Goal: Transaction & Acquisition: Download file/media

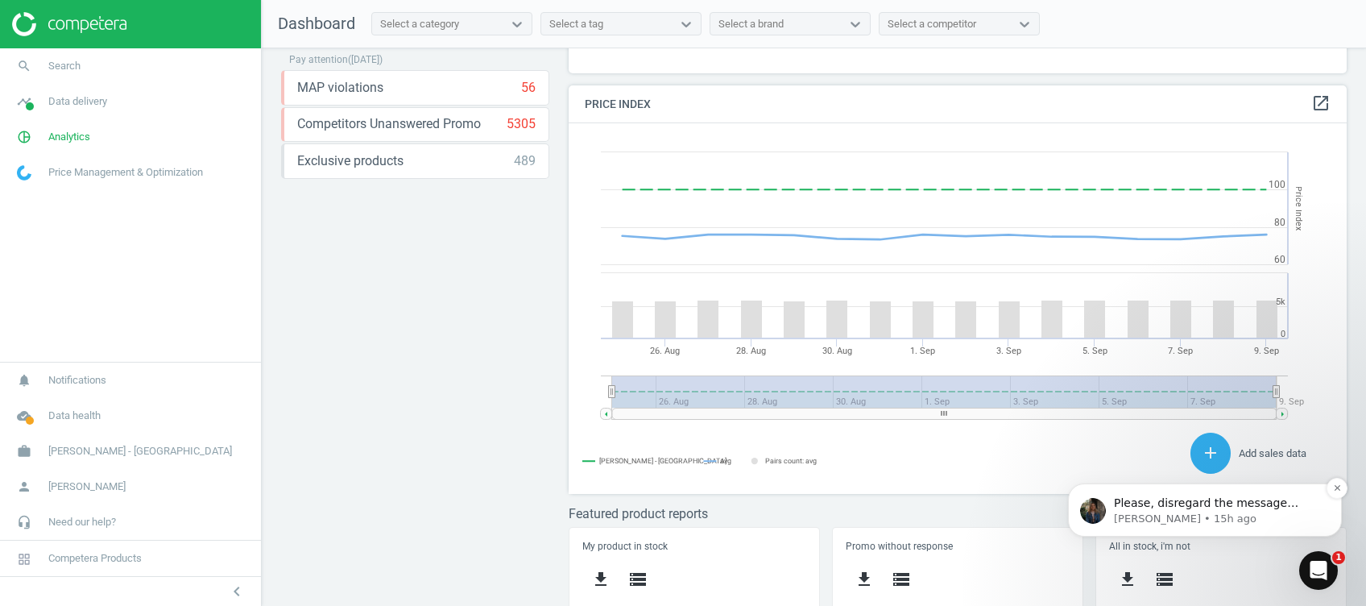
scroll to position [322, 0]
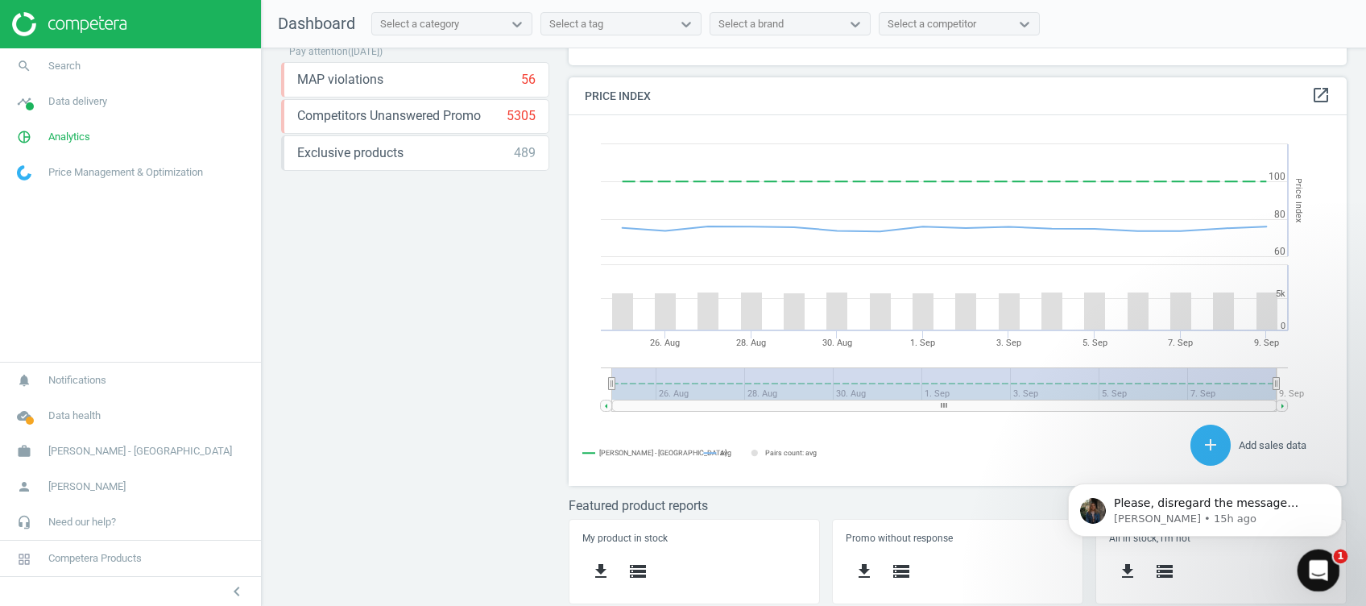
click at [1325, 564] on icon "Open Intercom Messenger" at bounding box center [1317, 568] width 27 height 27
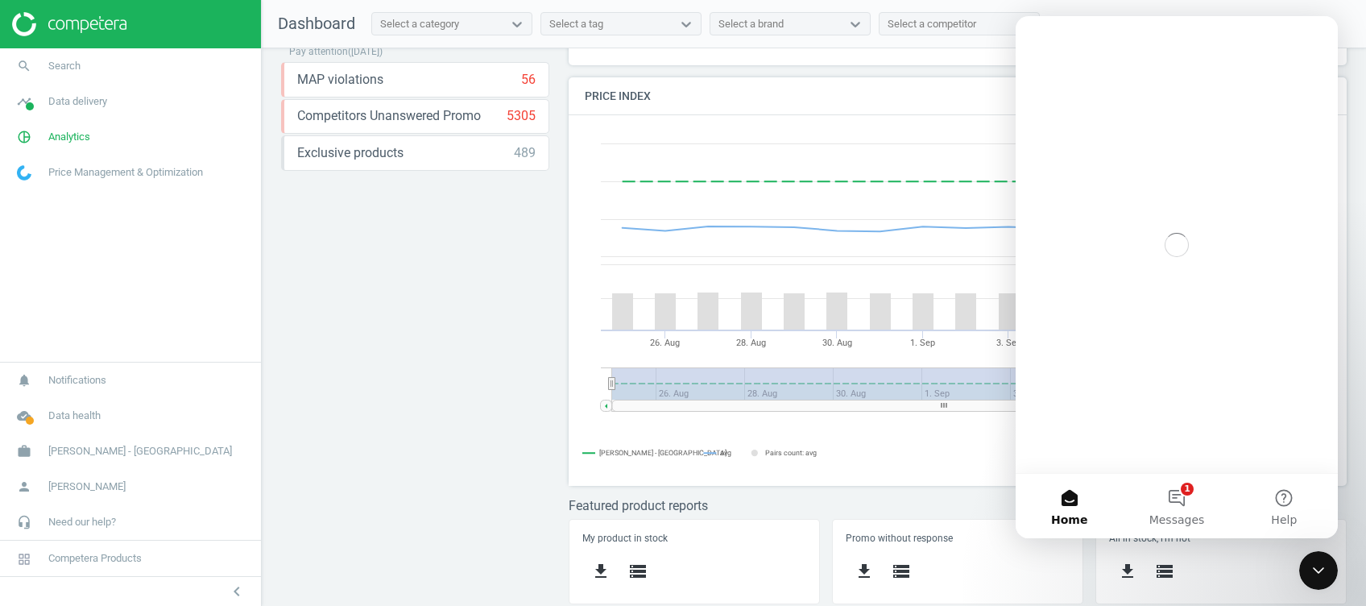
scroll to position [0, 0]
click at [1182, 518] on span "Messages" at bounding box center [1178, 519] width 56 height 11
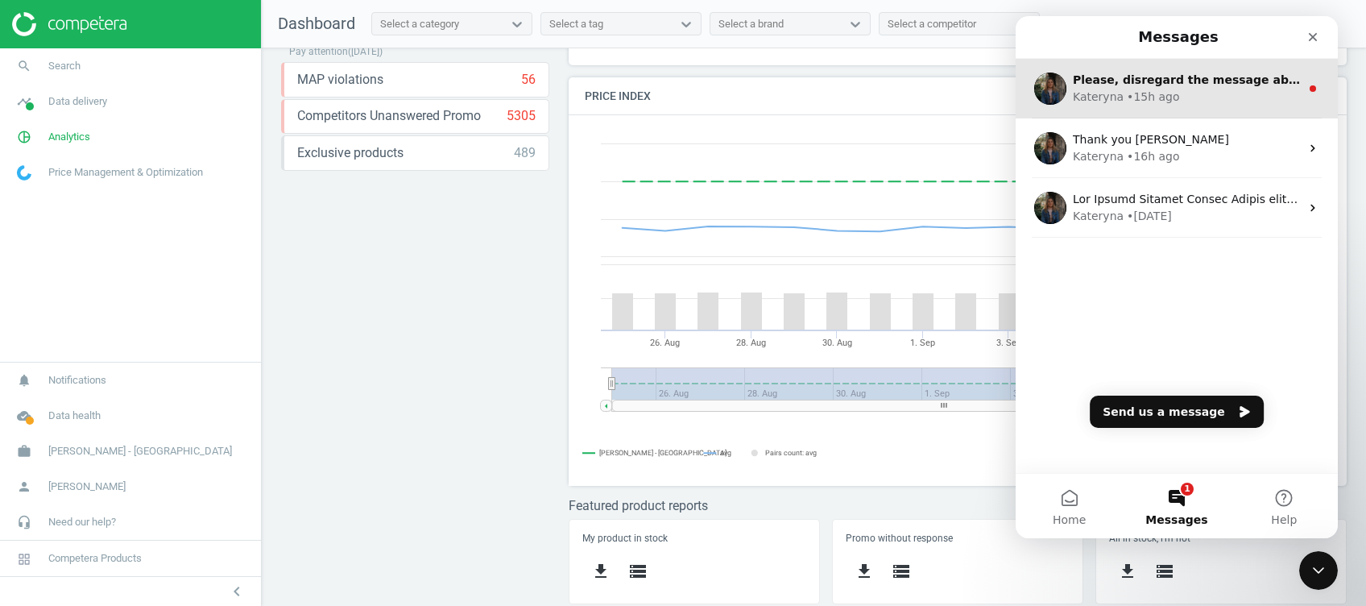
click at [1174, 95] on div "[PERSON_NAME] • 15h ago" at bounding box center [1186, 97] width 227 height 17
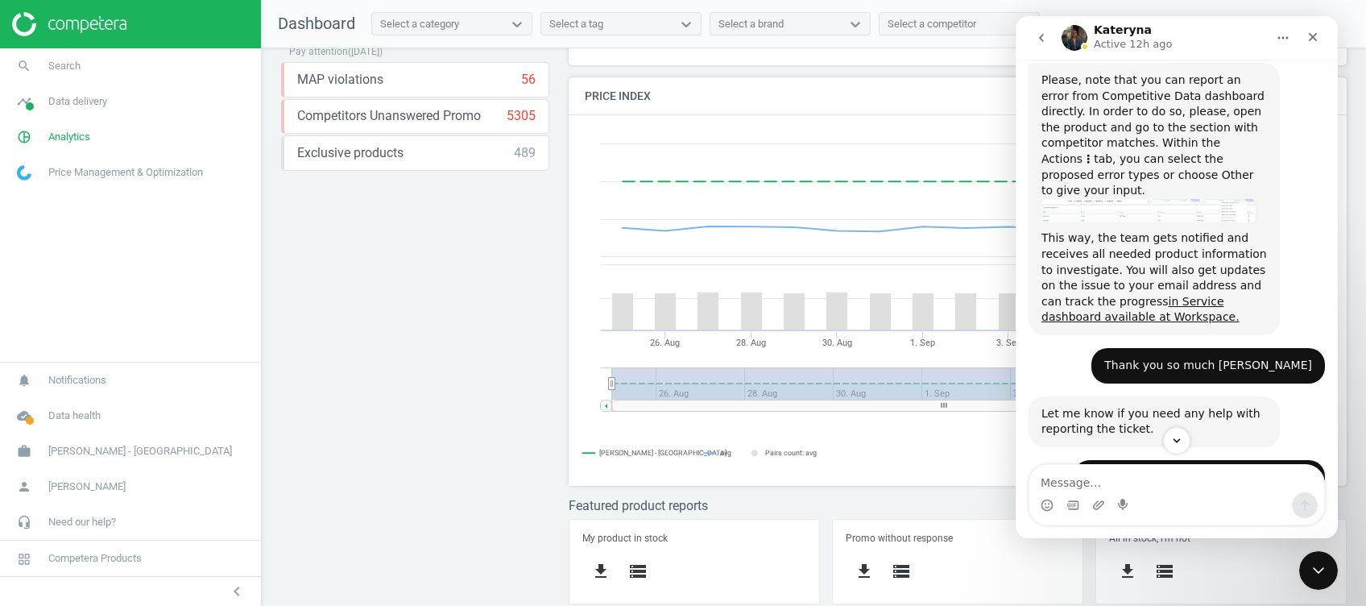
scroll to position [872, 0]
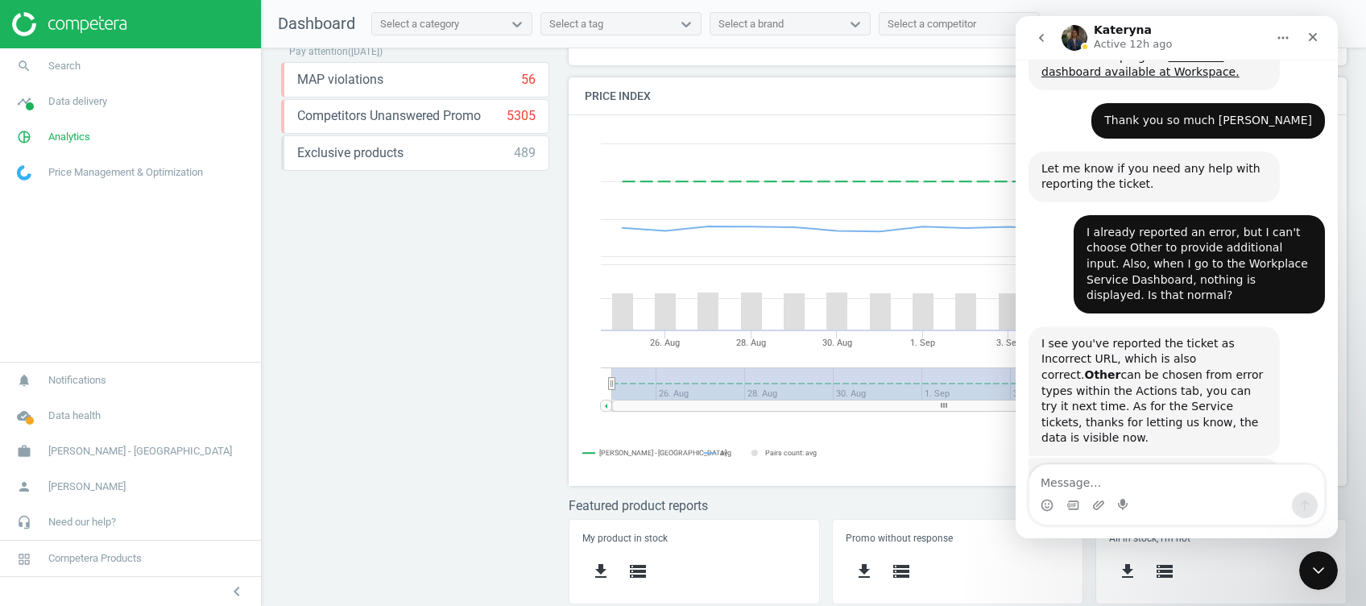
click at [1190, 477] on textarea "Message…" at bounding box center [1177, 478] width 295 height 27
type textarea "thank you so much"
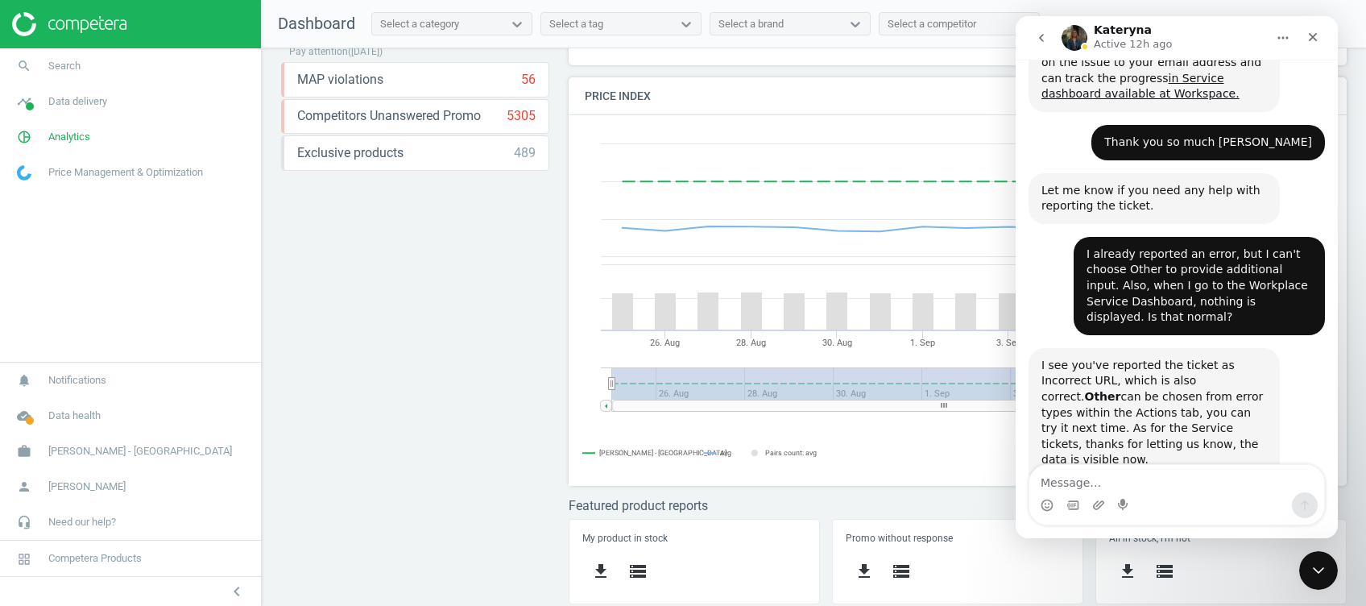
scroll to position [964, 0]
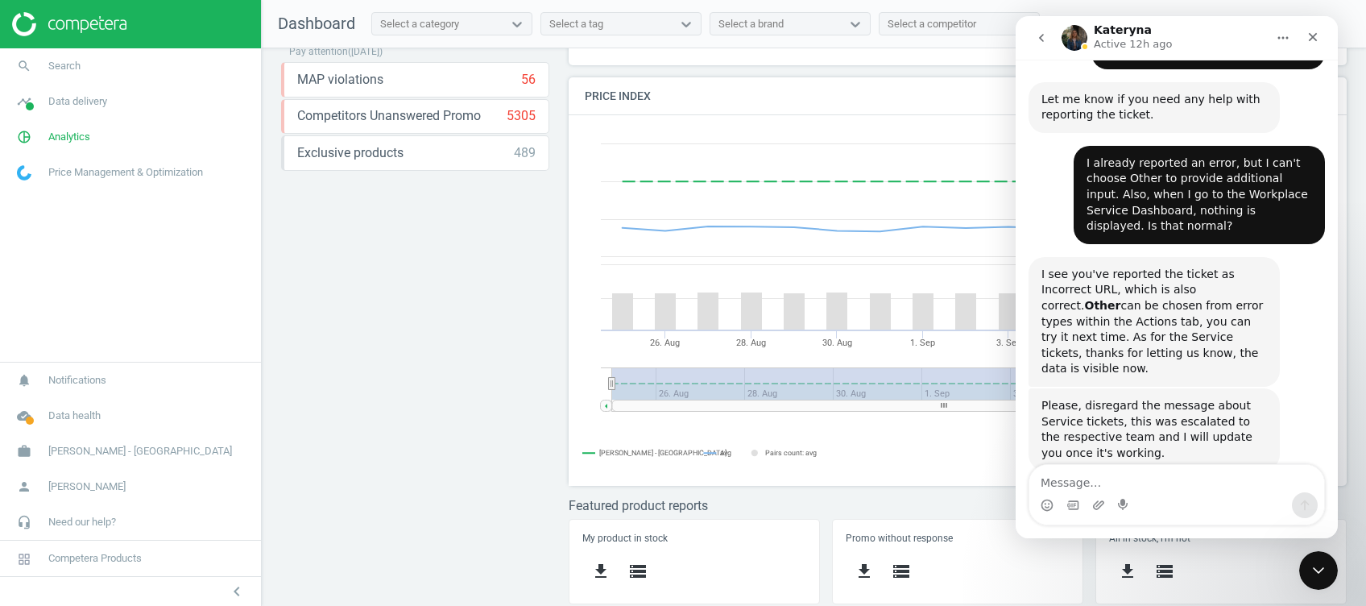
click at [1042, 27] on button "go back" at bounding box center [1041, 38] width 31 height 31
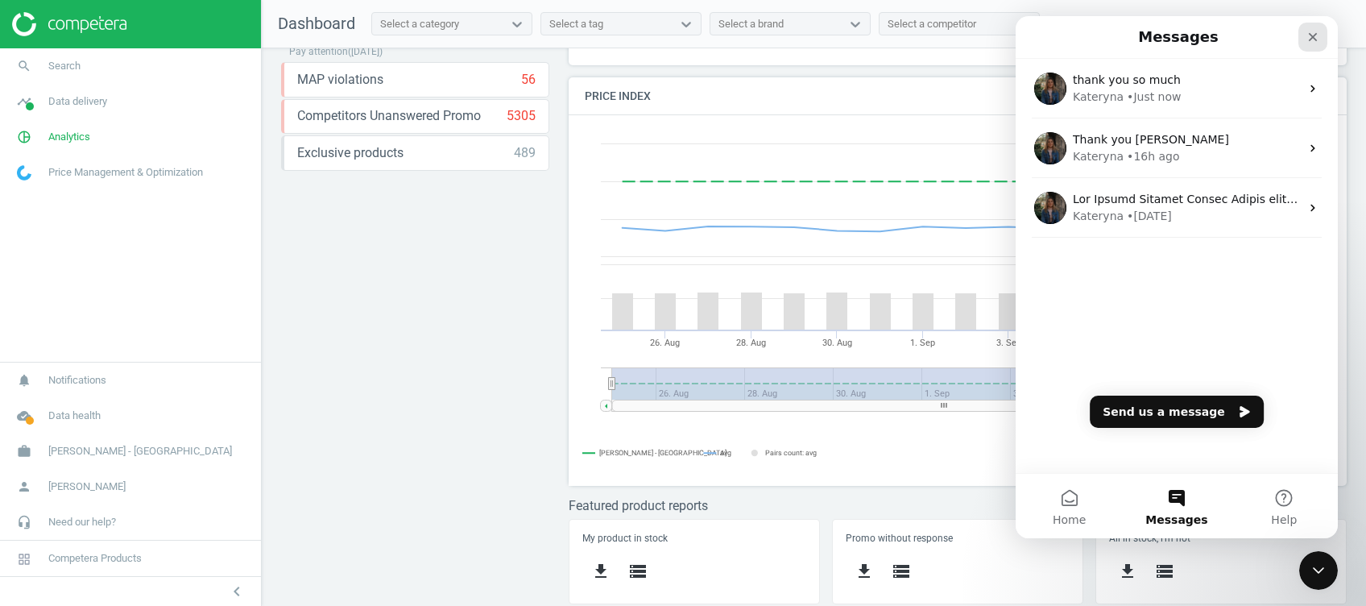
click at [1308, 44] on div "Close" at bounding box center [1313, 37] width 29 height 29
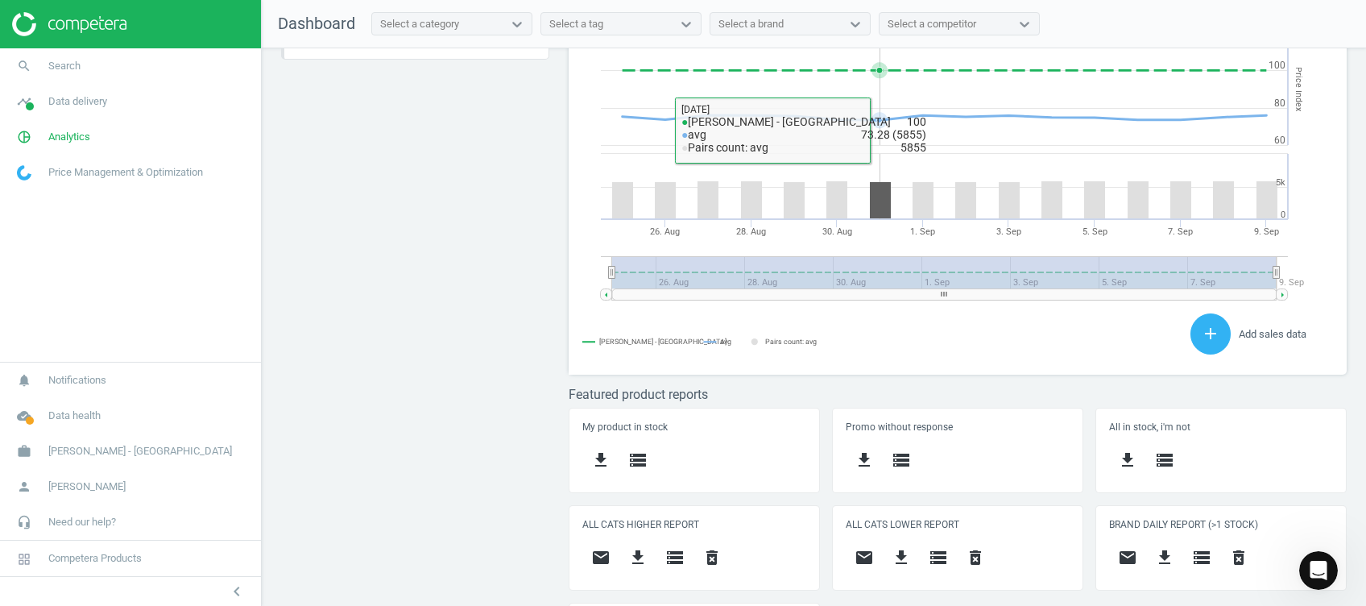
scroll to position [516, 0]
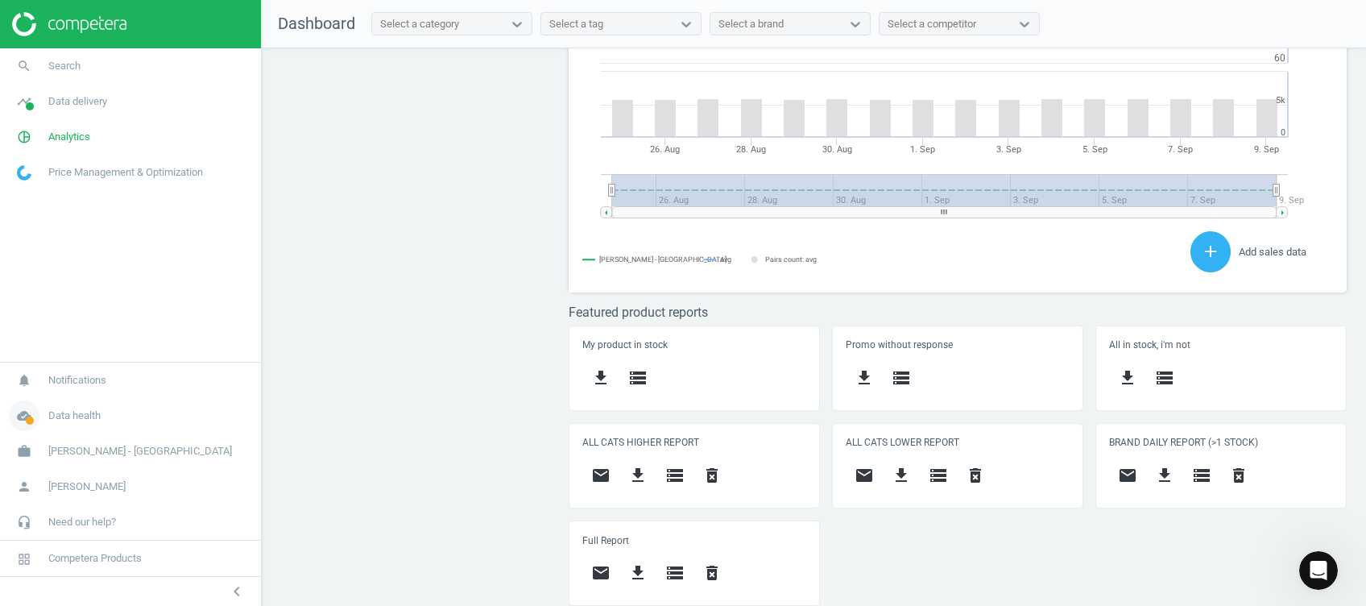
click at [19, 420] on icon "cloud_done" at bounding box center [24, 415] width 31 height 31
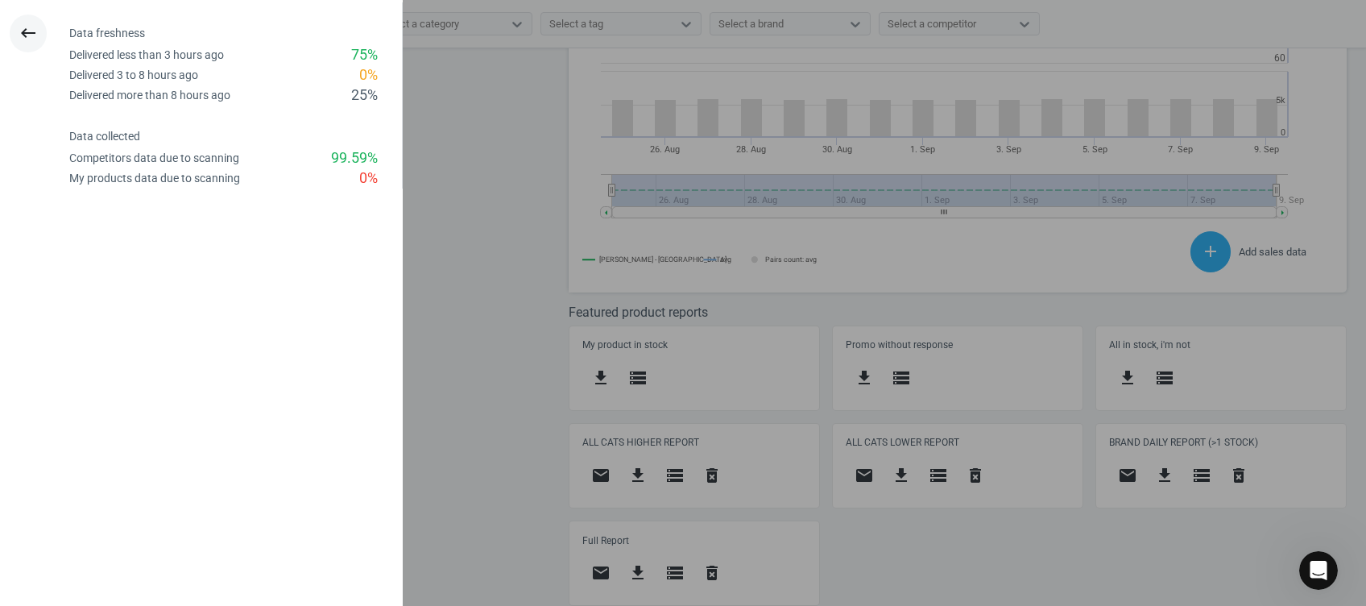
click at [24, 26] on icon "keyboard_backspace" at bounding box center [28, 32] width 19 height 19
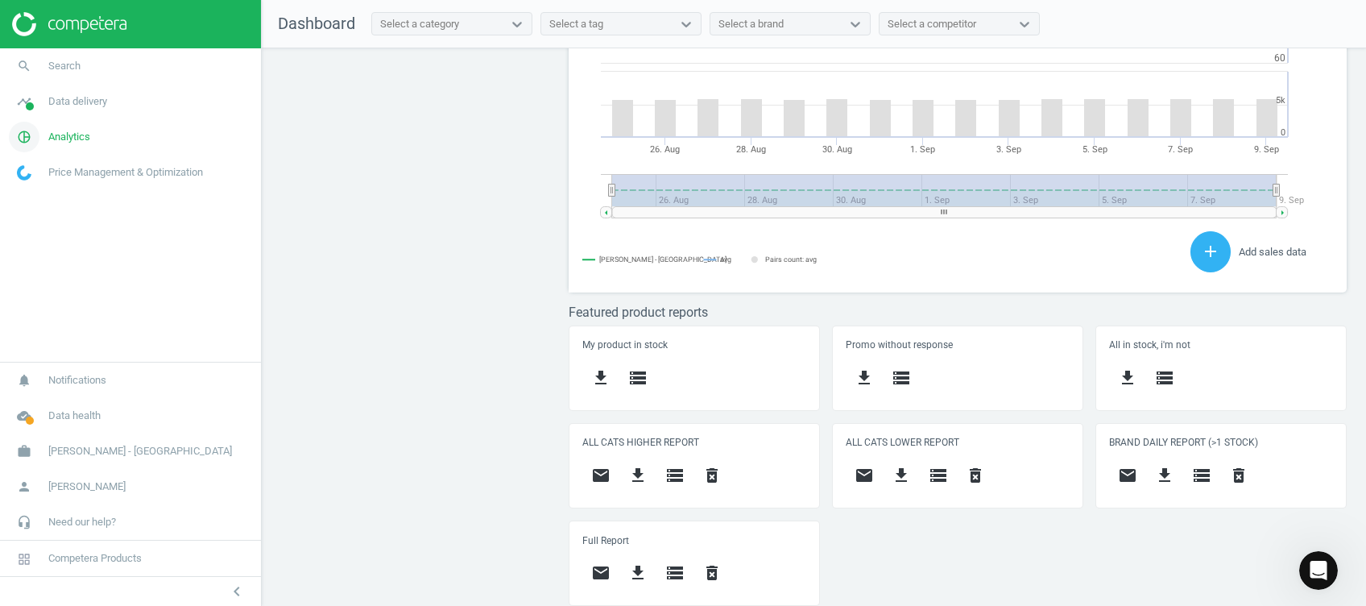
click at [22, 129] on icon "pie_chart_outlined" at bounding box center [24, 137] width 31 height 31
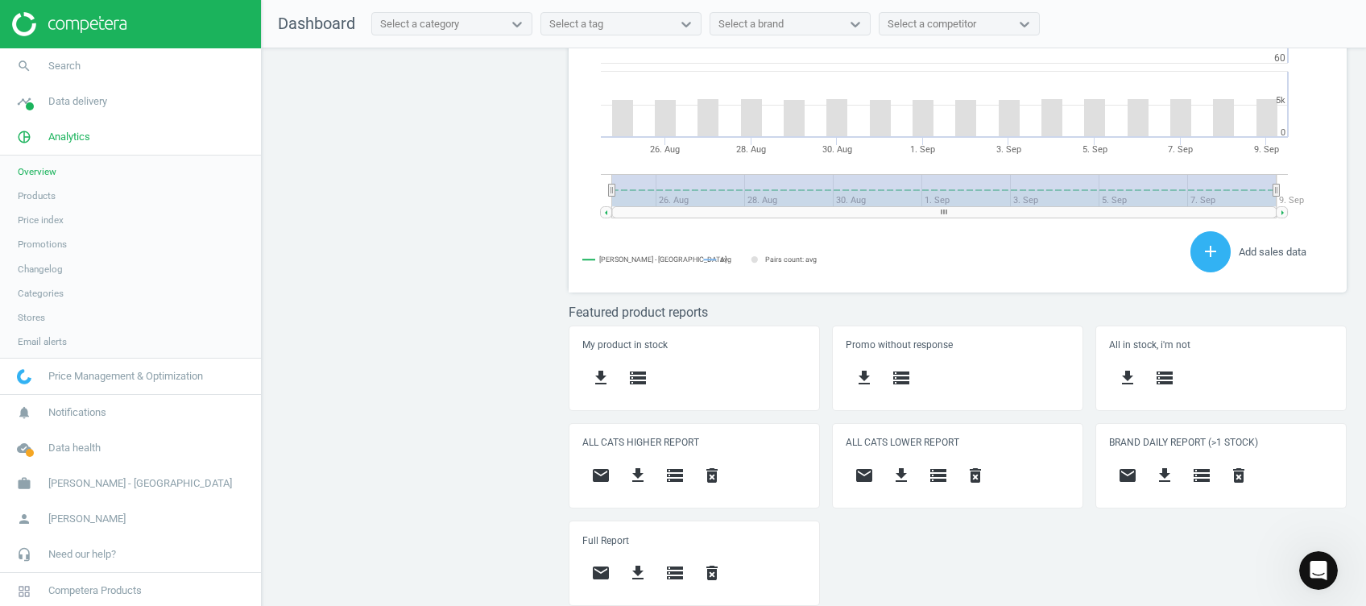
click at [39, 188] on link "Products" at bounding box center [130, 196] width 261 height 24
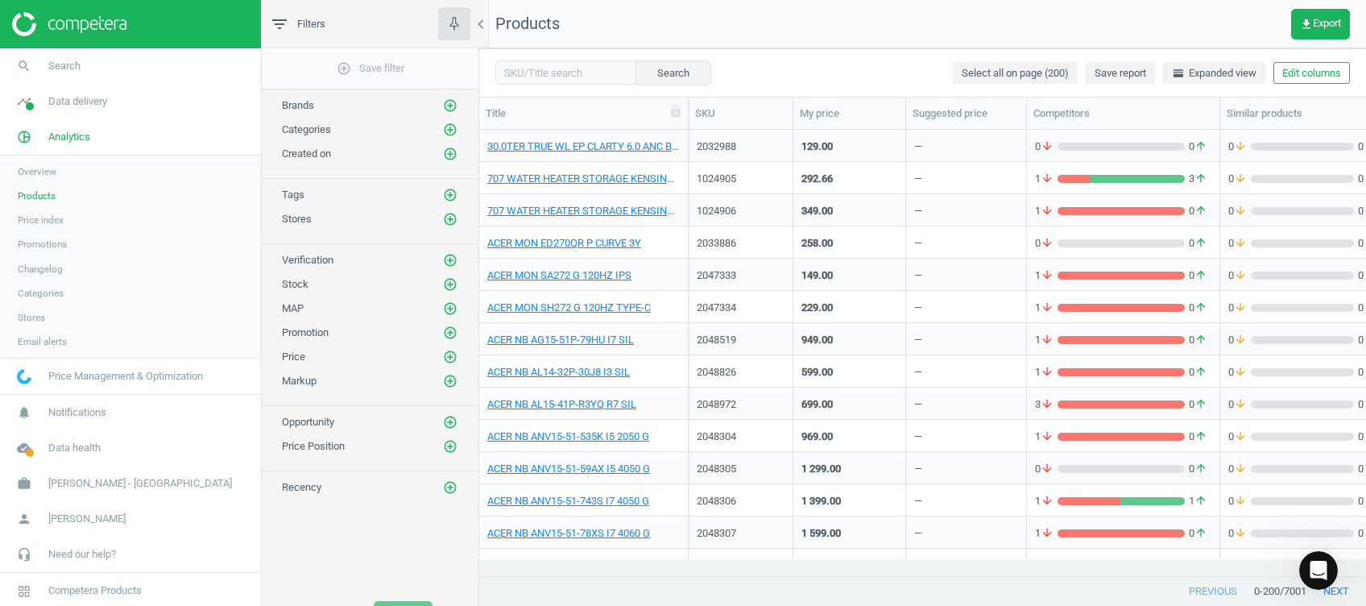
click at [32, 319] on span "Stores" at bounding box center [31, 317] width 27 height 13
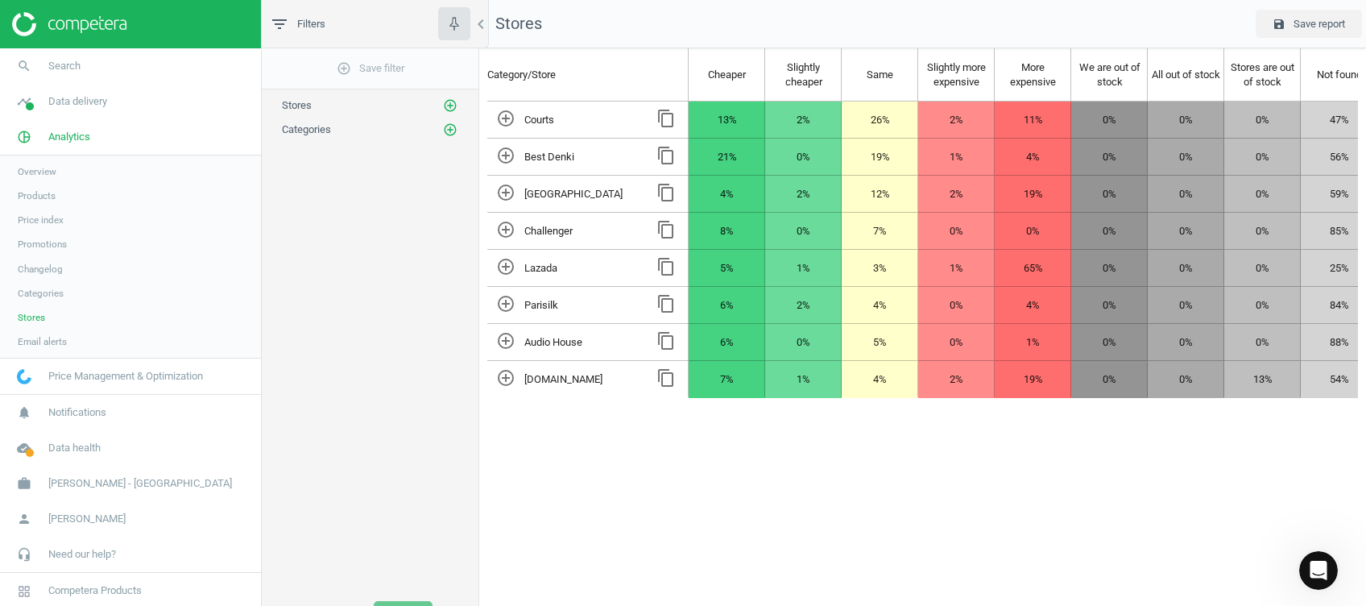
click at [63, 26] on img at bounding box center [69, 24] width 114 height 24
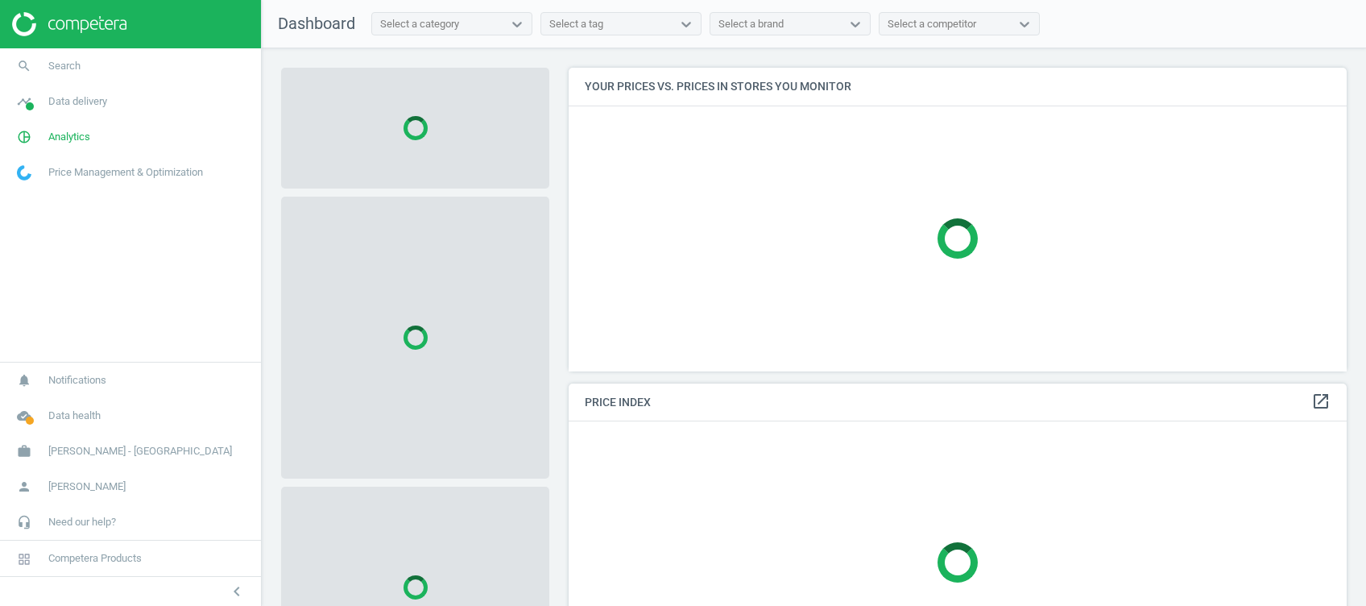
scroll to position [336, 794]
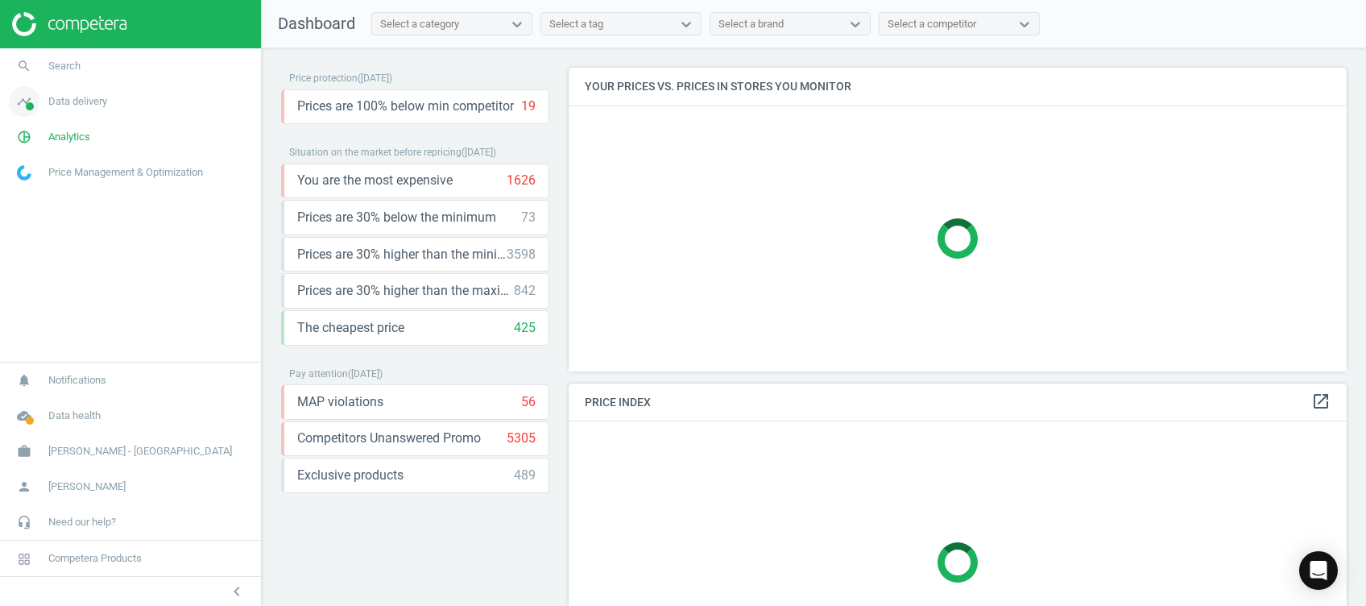
click at [18, 110] on icon "timeline" at bounding box center [24, 101] width 31 height 31
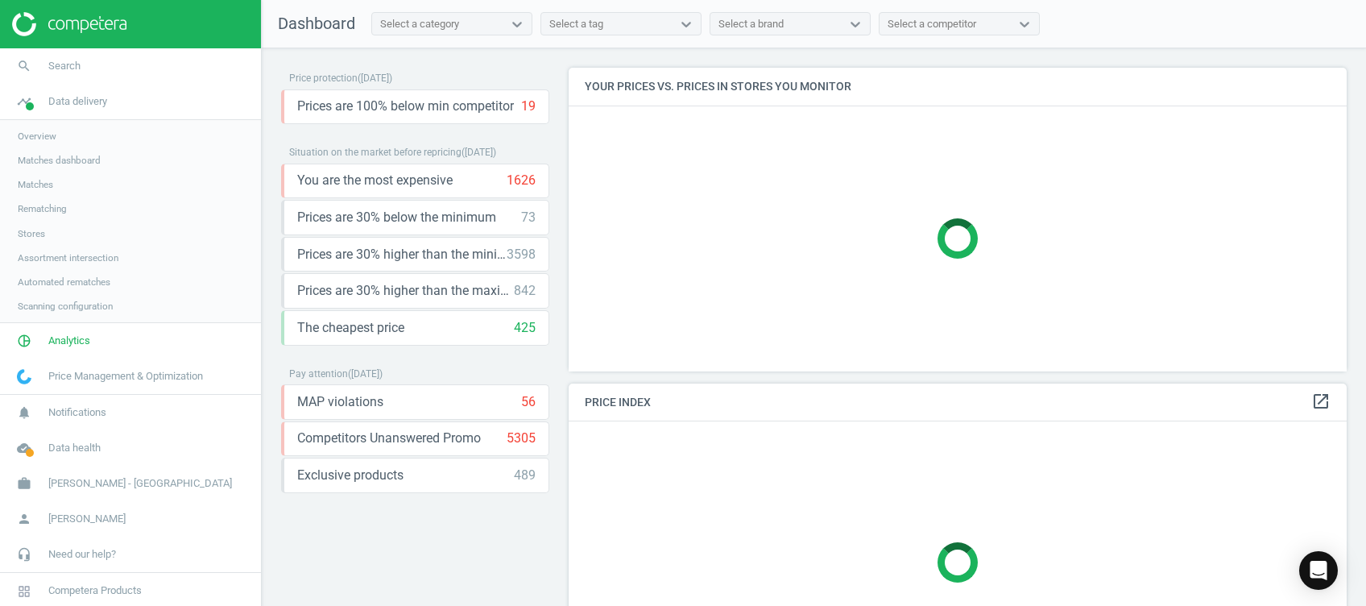
click at [36, 235] on span "Stores" at bounding box center [31, 233] width 27 height 13
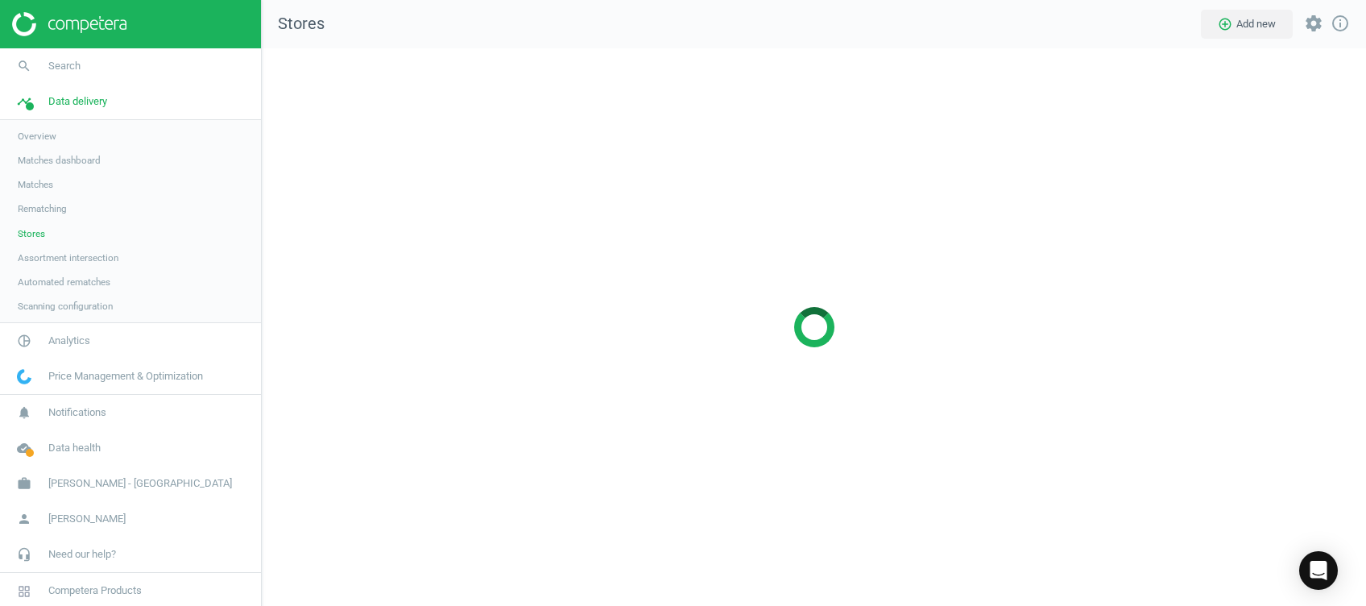
scroll to position [590, 1137]
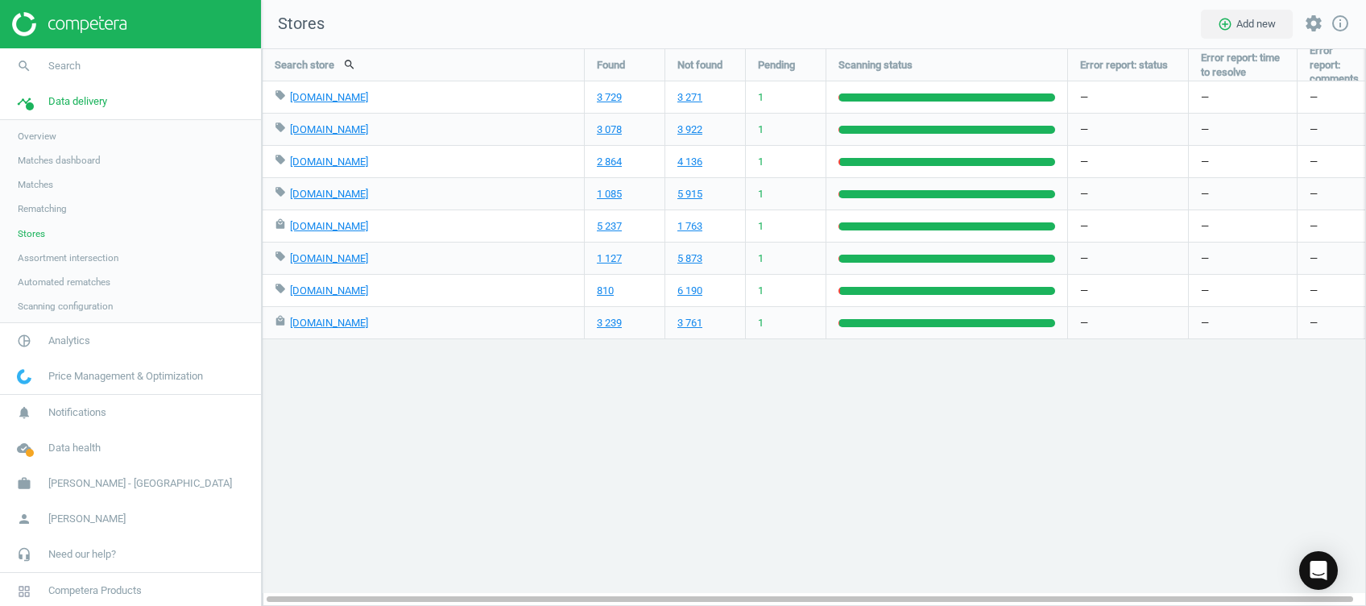
click at [60, 29] on img at bounding box center [69, 24] width 114 height 24
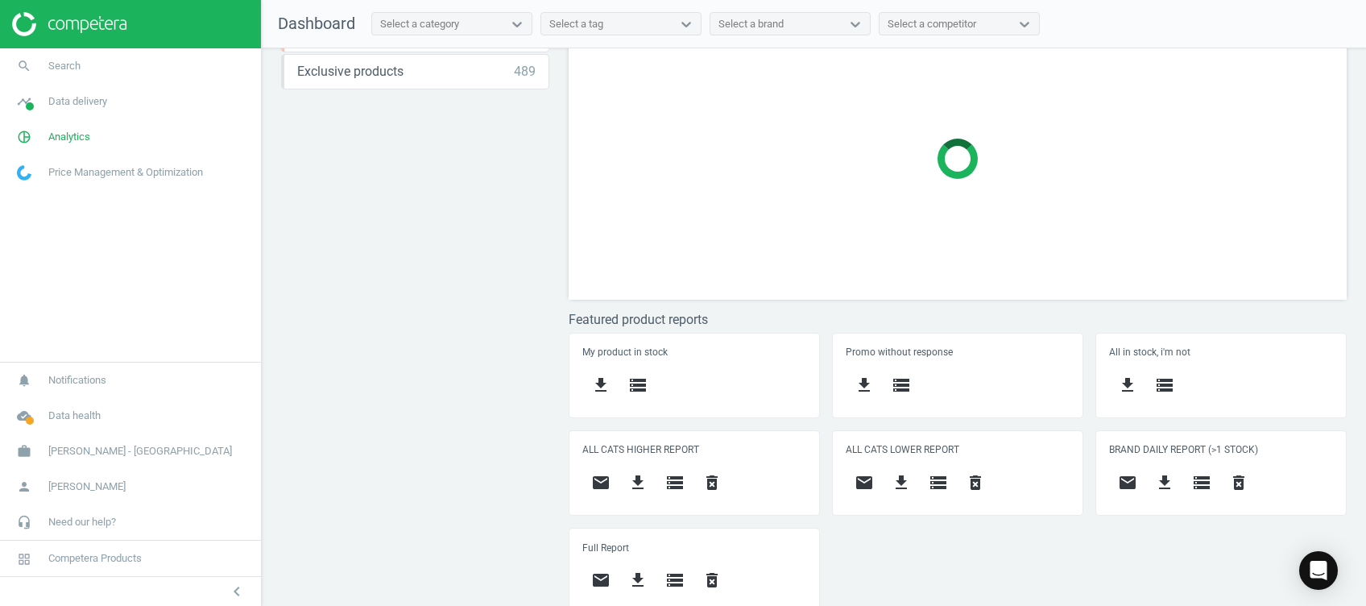
scroll to position [412, 0]
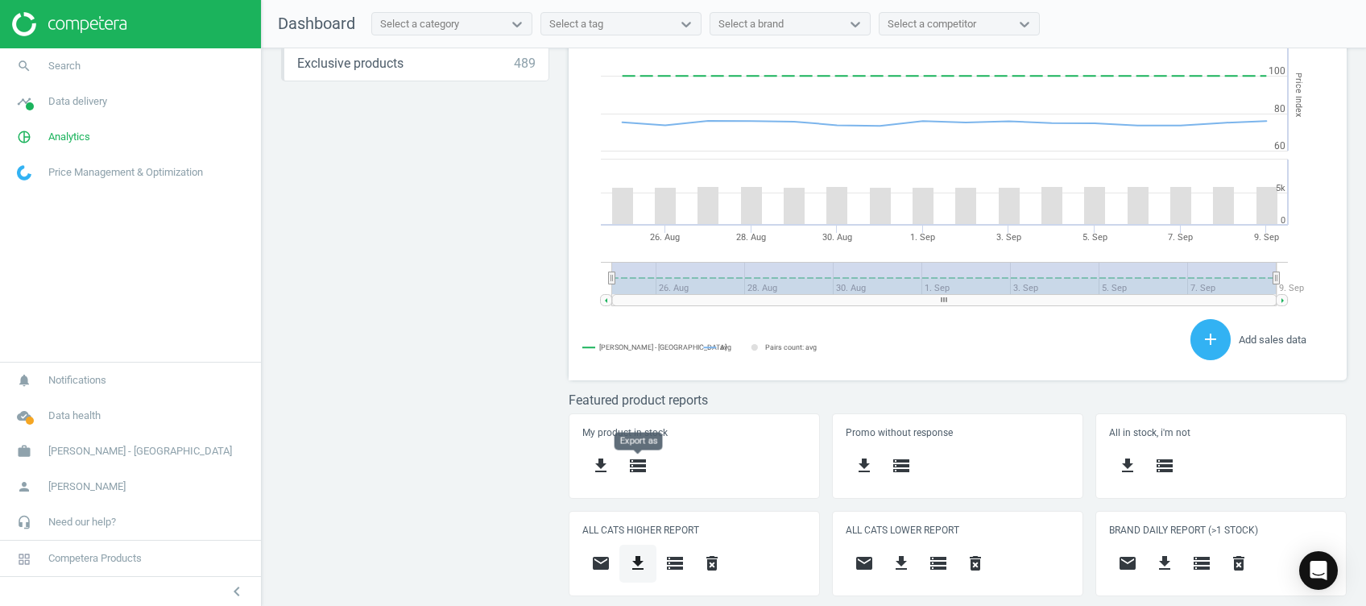
click at [641, 462] on icon "storage" at bounding box center [637, 465] width 19 height 19
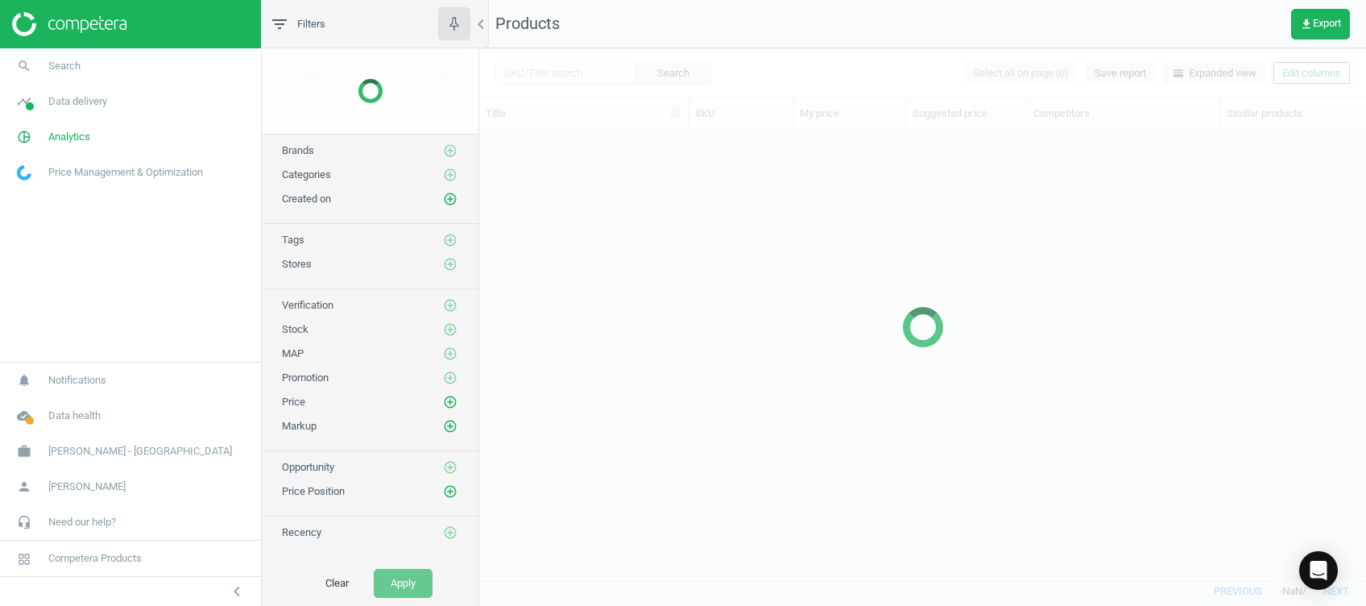
scroll to position [413, 870]
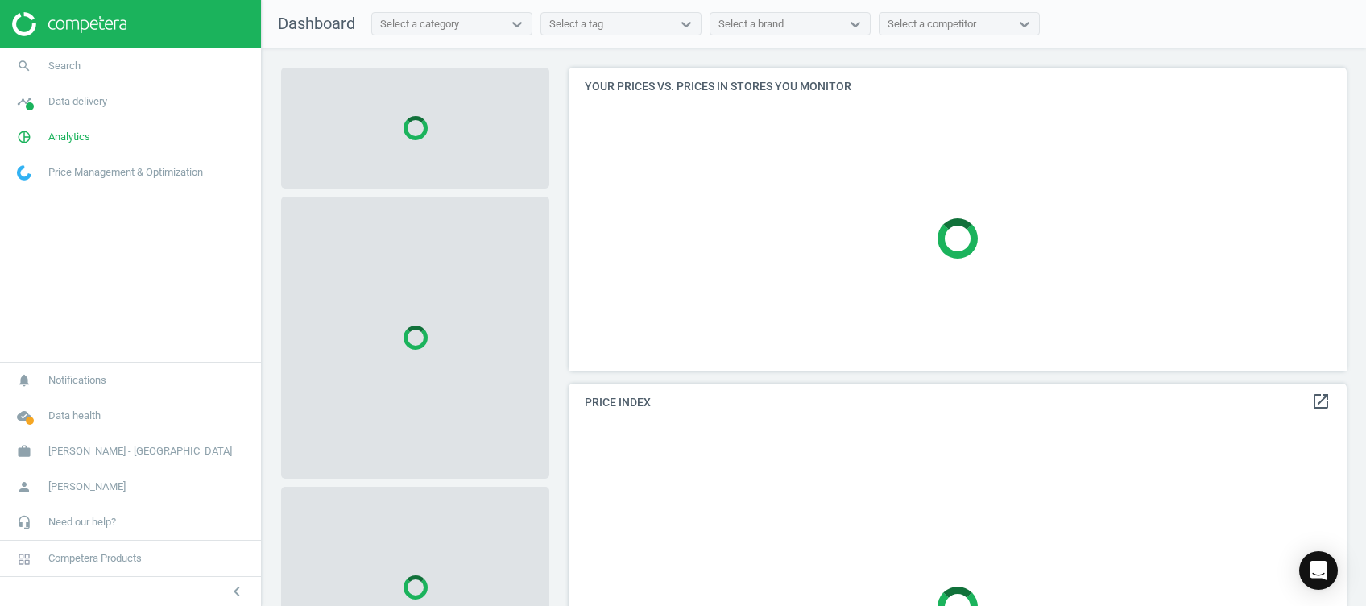
scroll to position [500, 0]
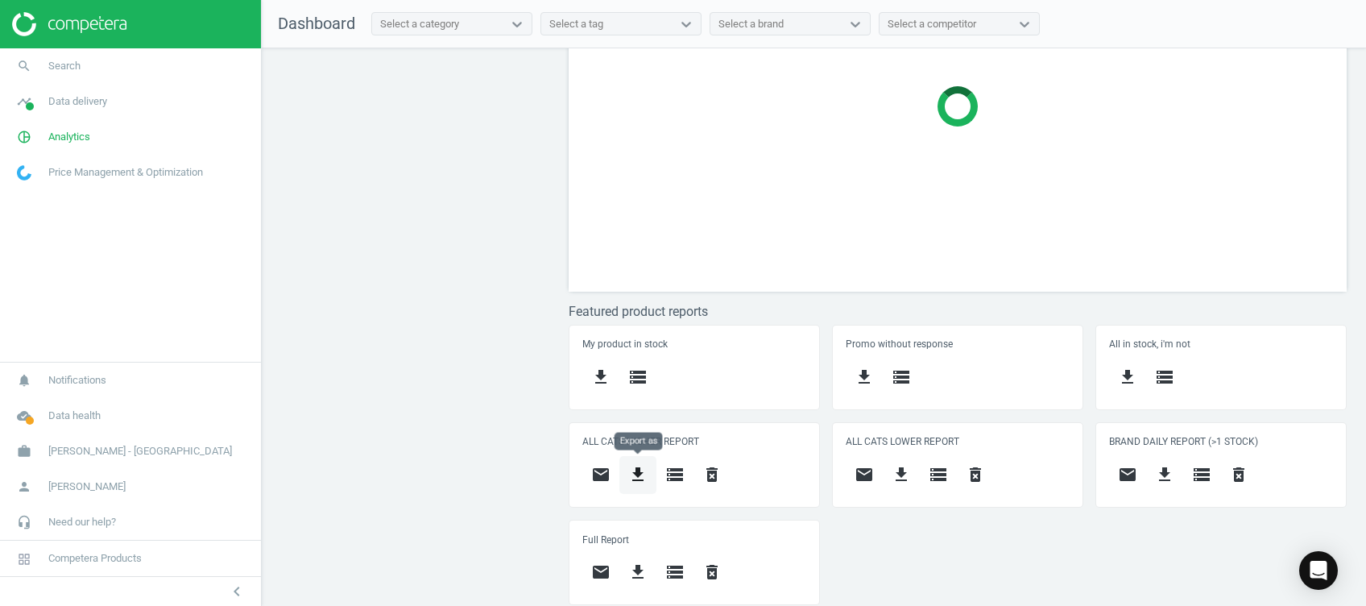
click at [640, 462] on button "get_app" at bounding box center [638, 475] width 37 height 38
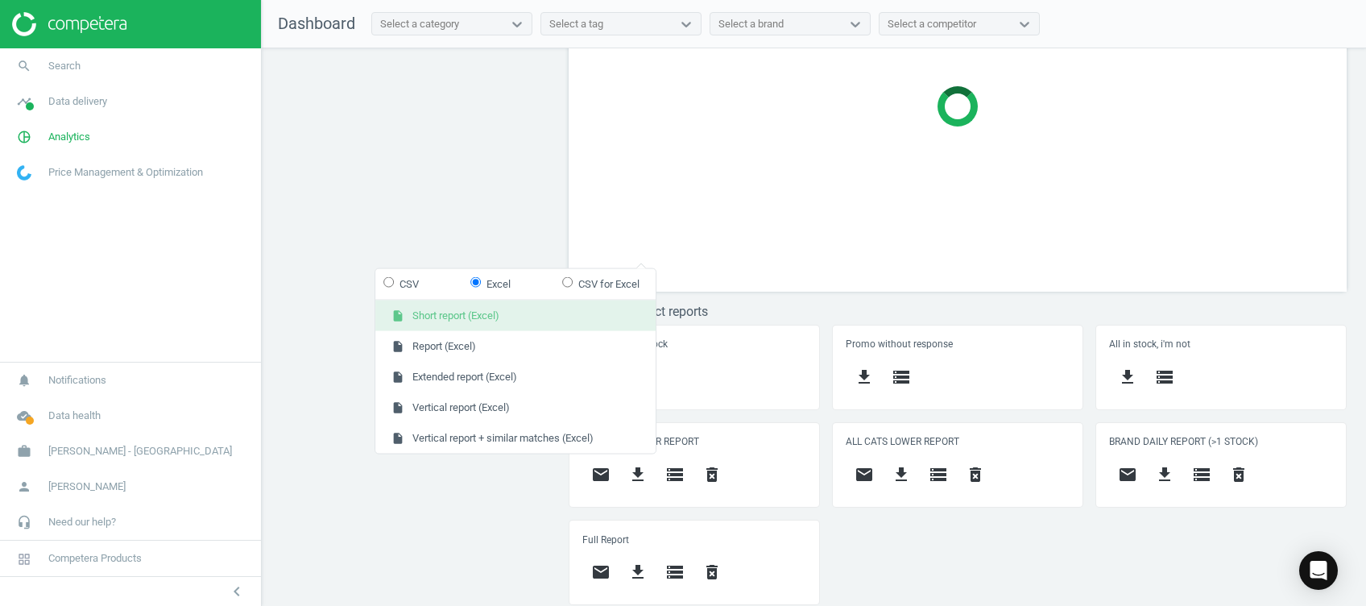
click at [467, 311] on button "insert_drive_file Short report (Excel)" at bounding box center [515, 316] width 280 height 31
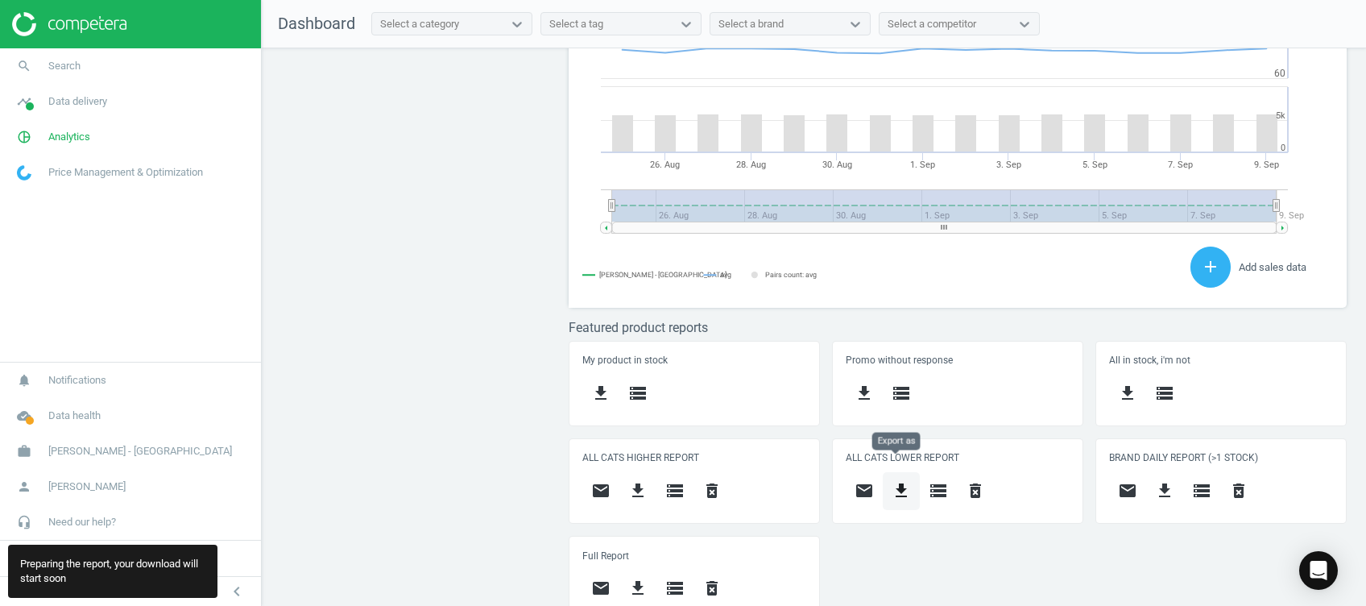
click at [895, 472] on button "get_app" at bounding box center [901, 491] width 37 height 38
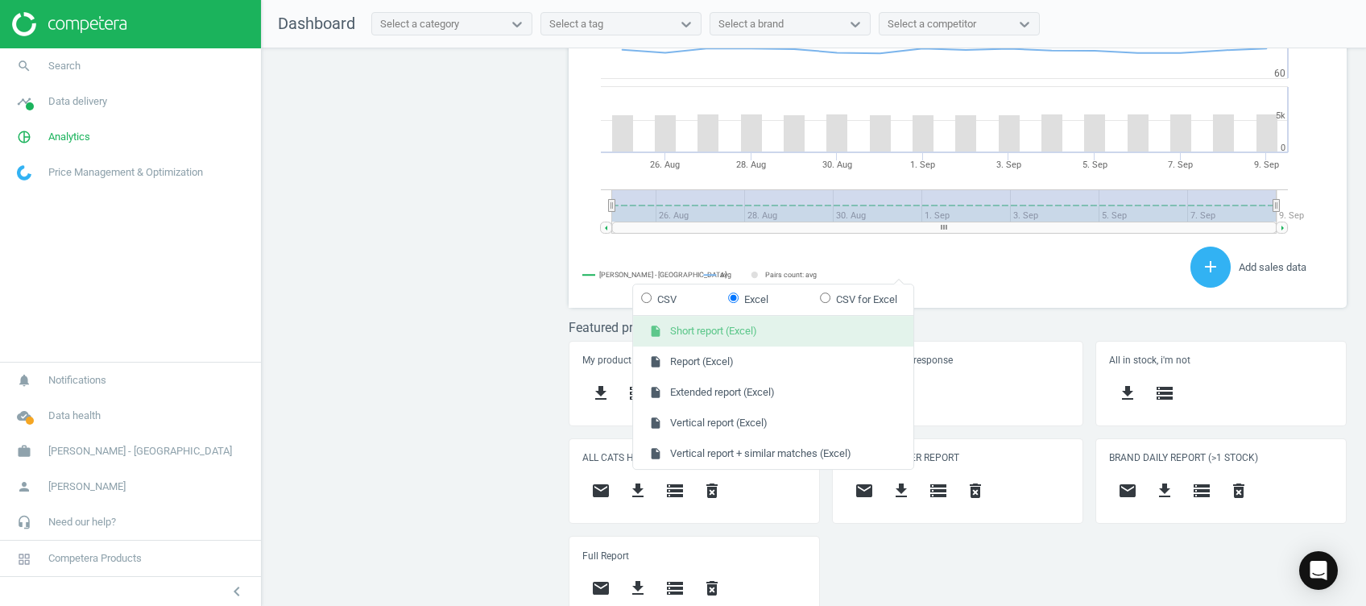
click at [736, 328] on button "insert_drive_file Short report (Excel)" at bounding box center [773, 331] width 280 height 31
